Goal: Browse casually

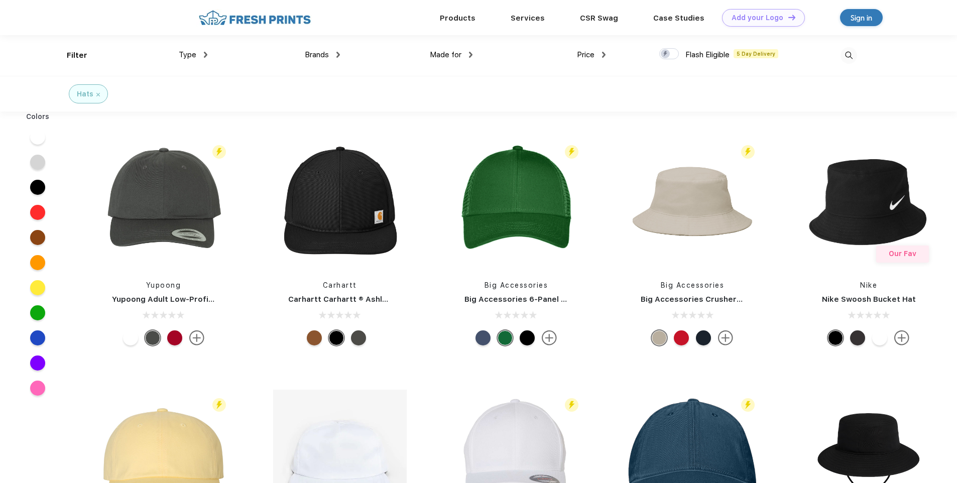
click at [316, 339] on div at bounding box center [314, 337] width 15 height 15
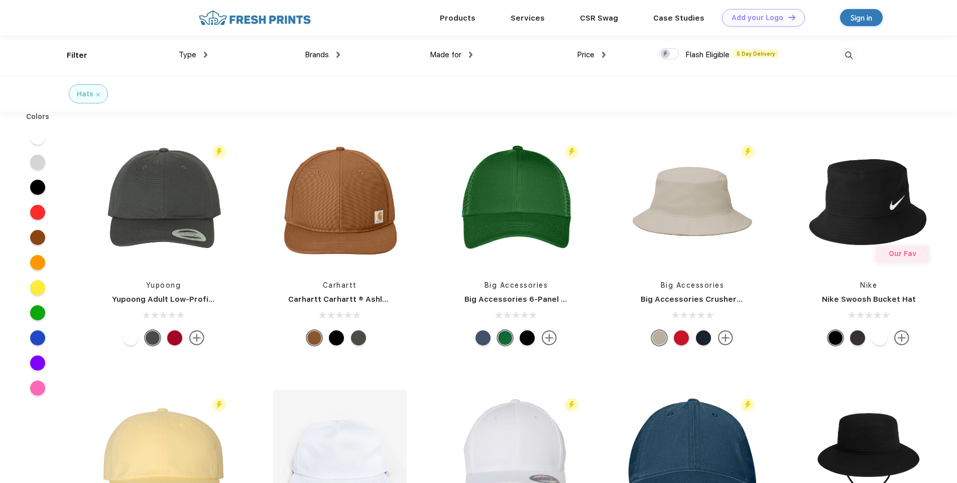
click at [334, 340] on div at bounding box center [336, 337] width 15 height 15
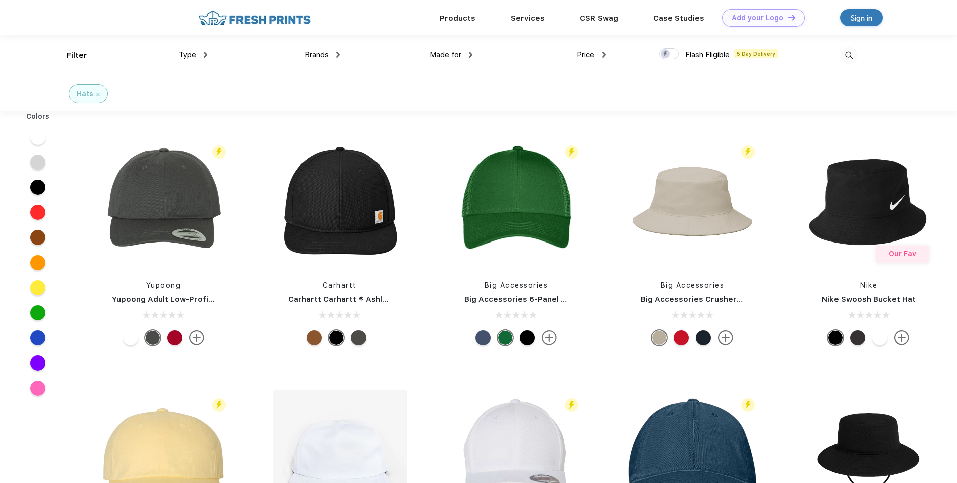
click at [354, 339] on div at bounding box center [358, 337] width 15 height 15
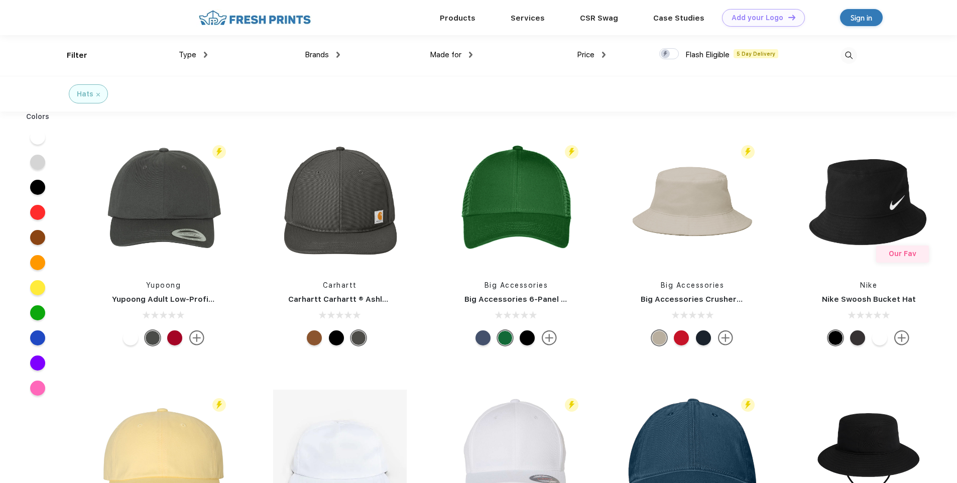
click at [488, 343] on div at bounding box center [483, 337] width 15 height 15
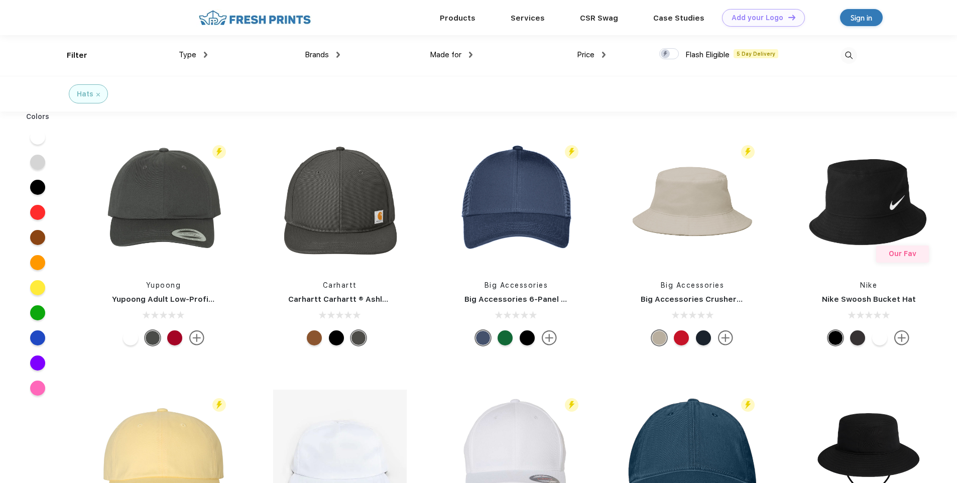
click at [529, 338] on div at bounding box center [527, 337] width 15 height 15
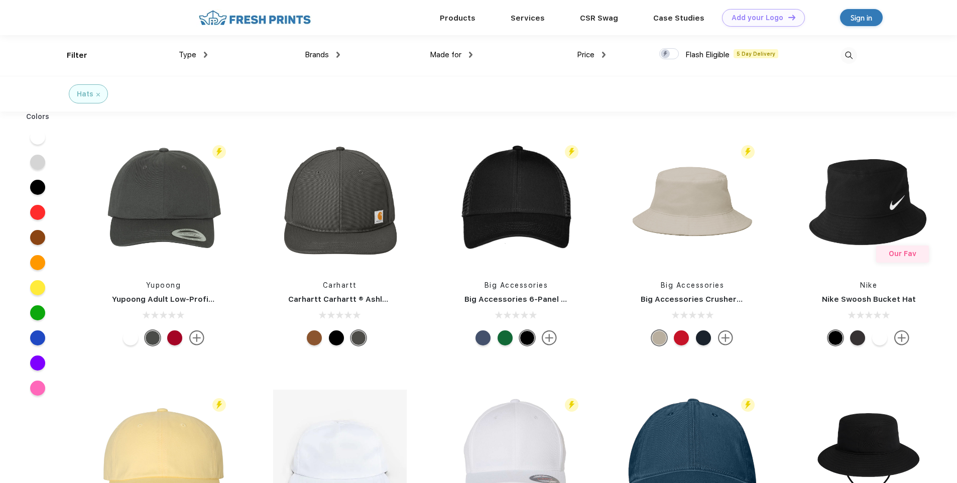
click at [684, 340] on div at bounding box center [681, 337] width 15 height 15
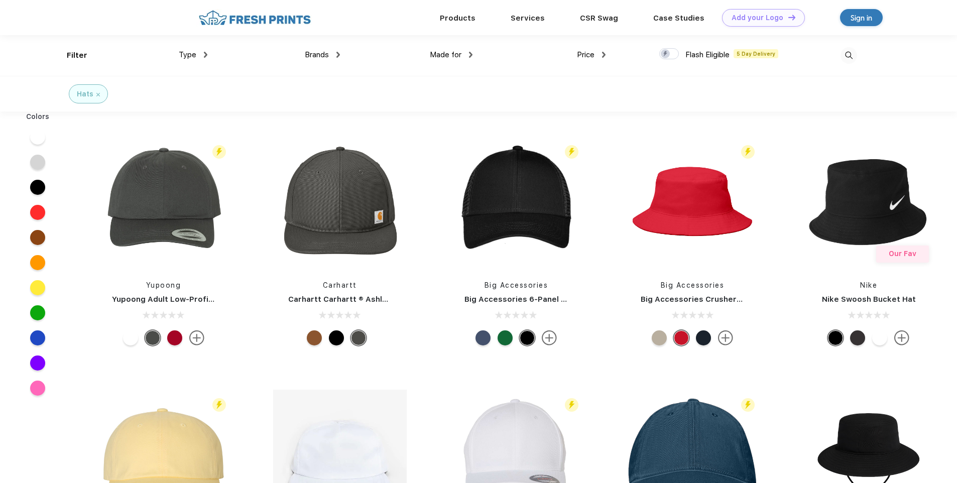
click at [702, 337] on div at bounding box center [703, 337] width 15 height 15
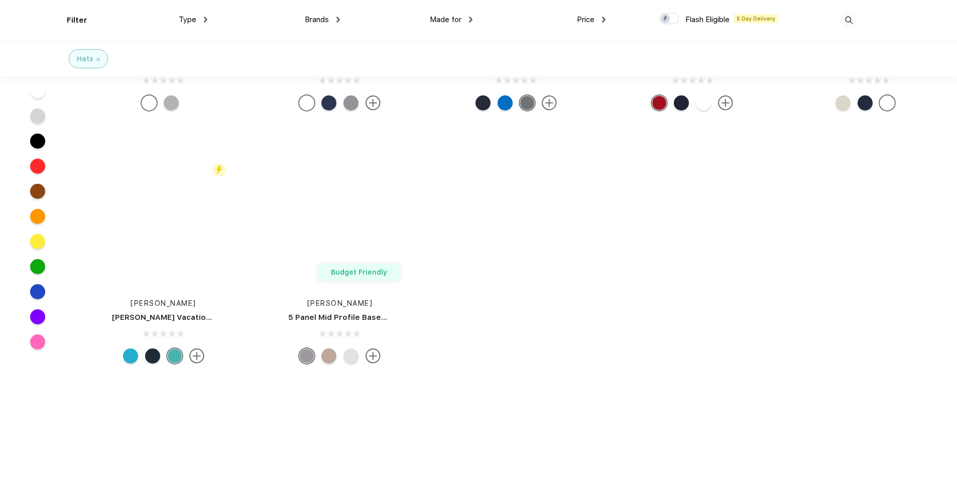
scroll to position [5925, 0]
